Goal: Transaction & Acquisition: Download file/media

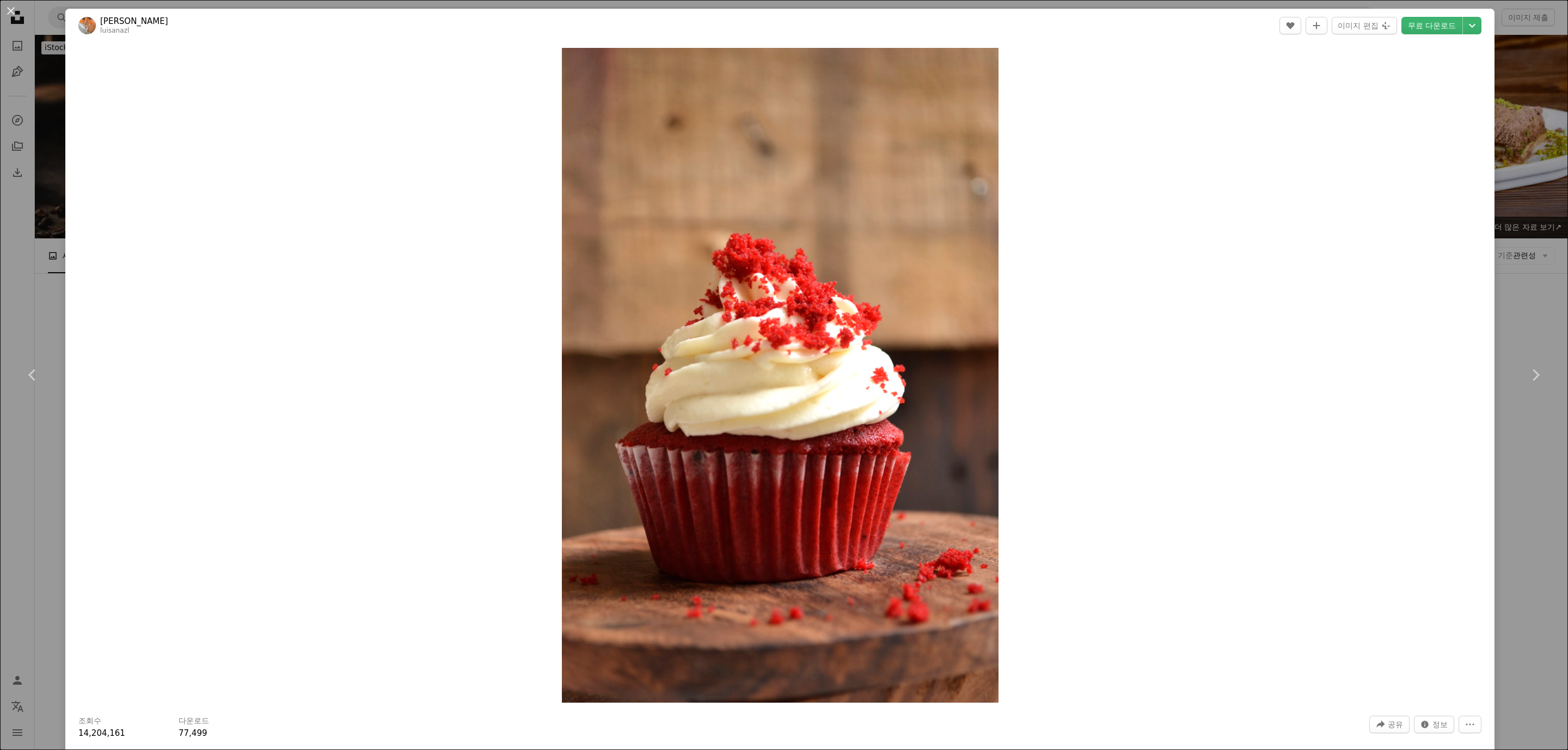
scroll to position [4165, 0]
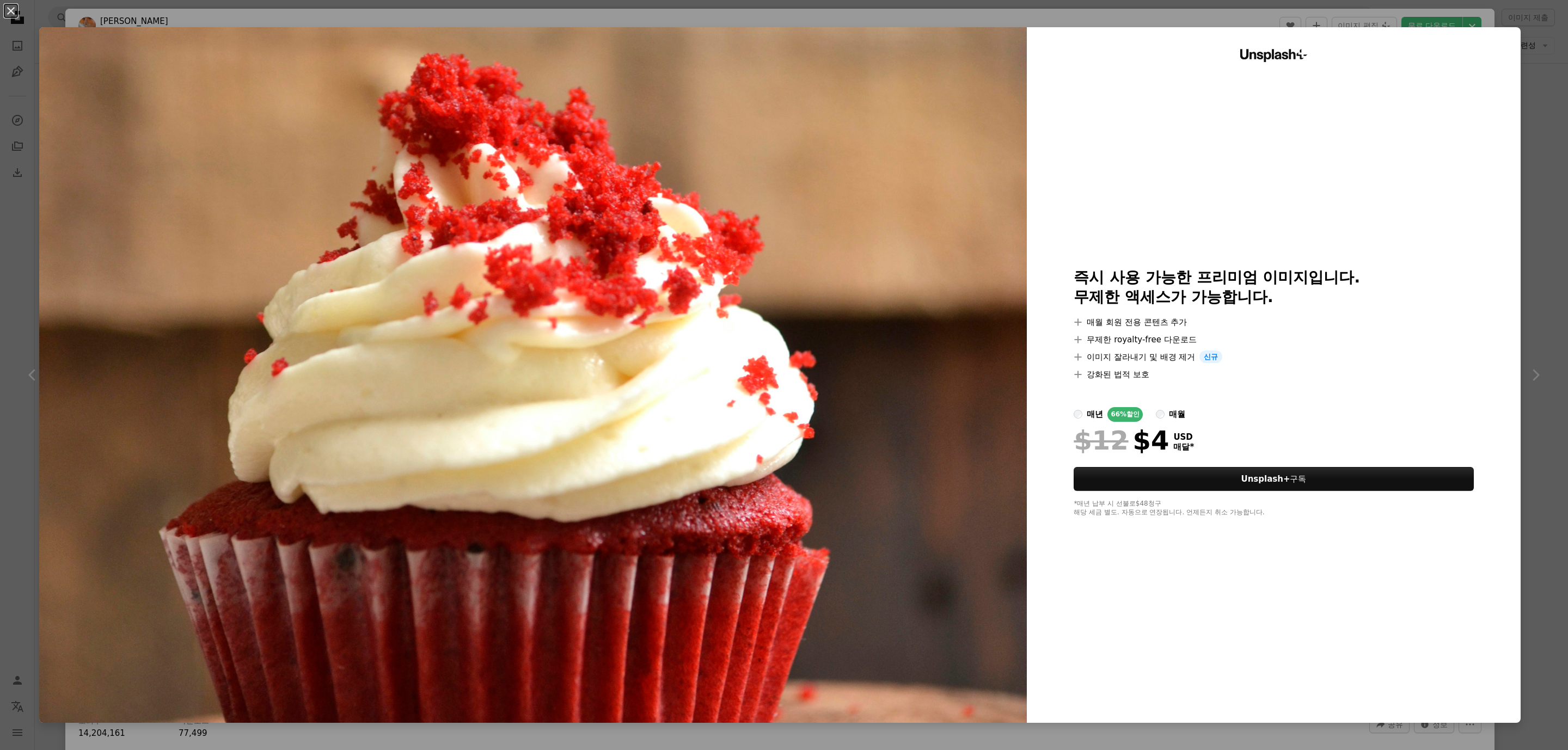
click at [1169, 416] on div "매월" at bounding box center [1177, 414] width 16 height 13
click at [1087, 414] on div "매년" at bounding box center [1095, 414] width 16 height 13
click at [1528, 80] on div "An X shape Unsplash+ 즉시 사용 가능한 프리미엄 이미지입니다. 무제한 액세스가 가능합니다. A plus sign 매월 회원 전…" at bounding box center [784, 375] width 1568 height 750
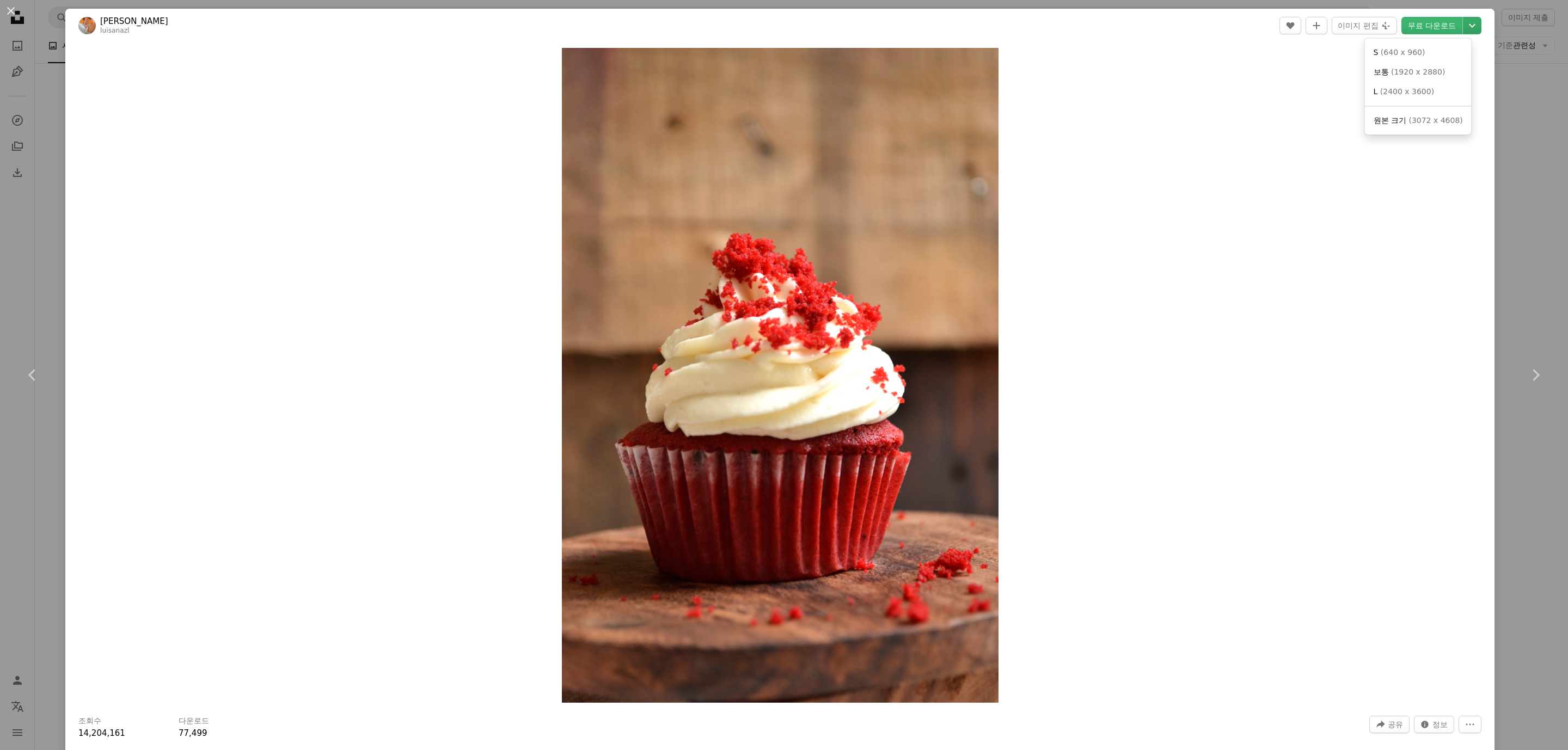
click at [1463, 24] on icon "Chevron down" at bounding box center [1472, 26] width 18 height 13
click at [1411, 74] on span "( 1920 x 2880 )" at bounding box center [1418, 71] width 54 height 9
